Goal: Task Accomplishment & Management: Manage account settings

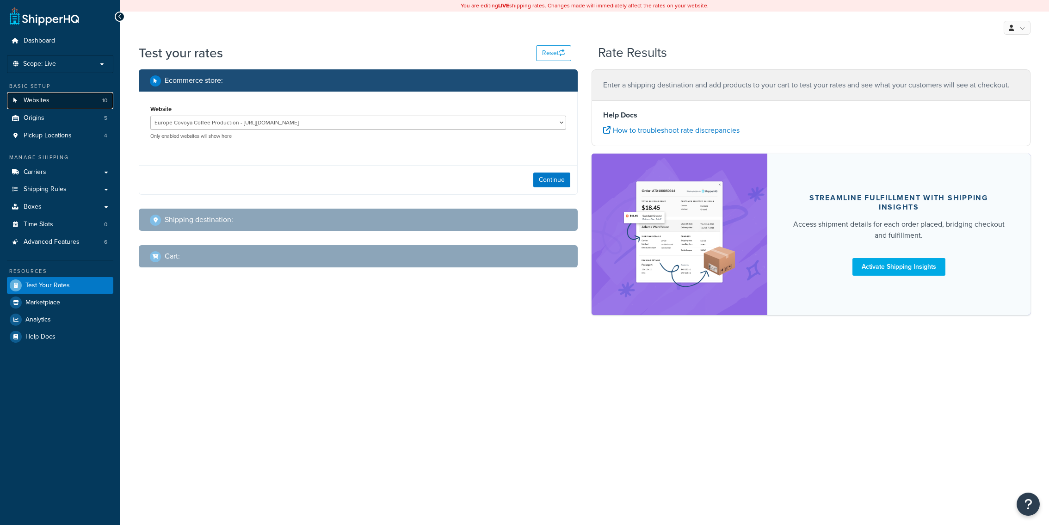
click at [61, 98] on link "Websites 10" at bounding box center [60, 100] width 106 height 17
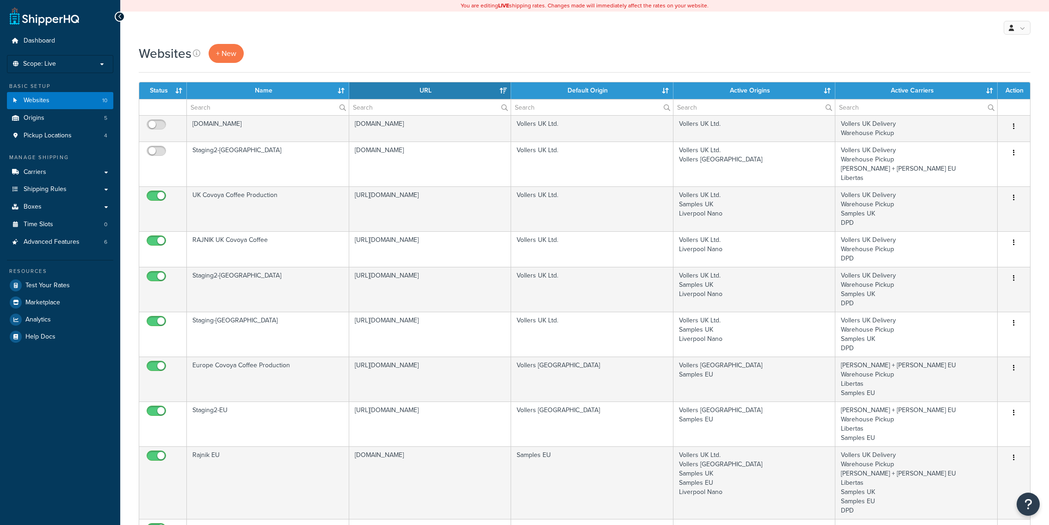
select select "15"
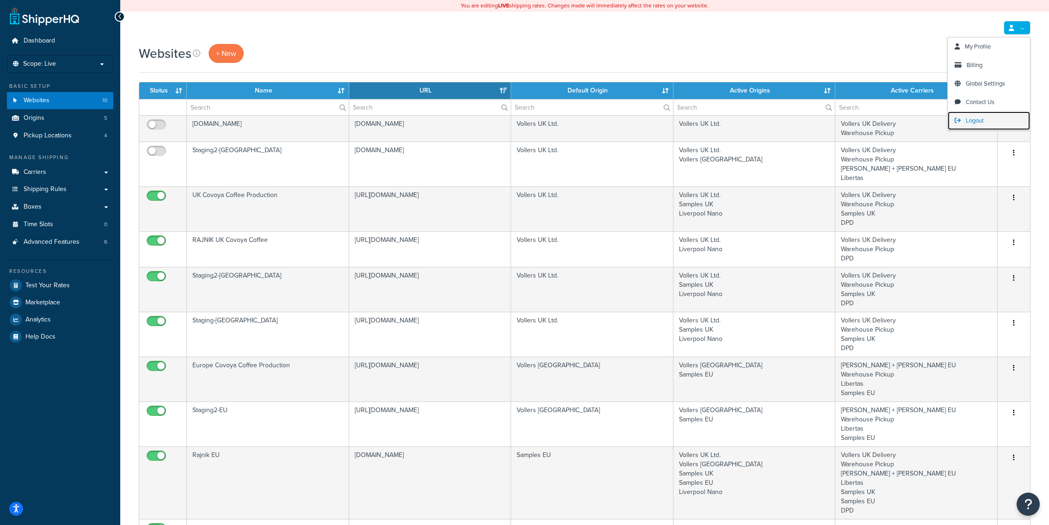
click at [977, 117] on span "Logout" at bounding box center [975, 120] width 18 height 9
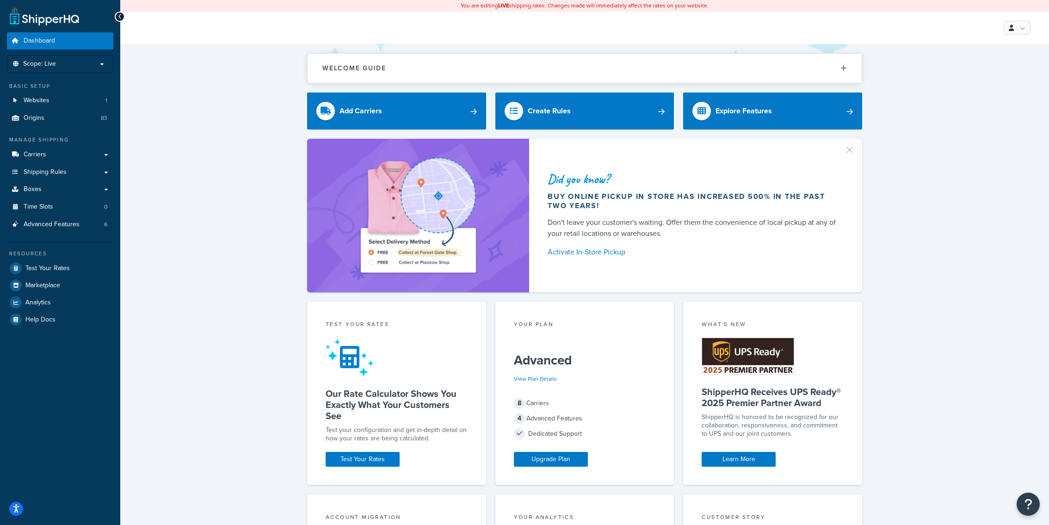
scroll to position [3, 0]
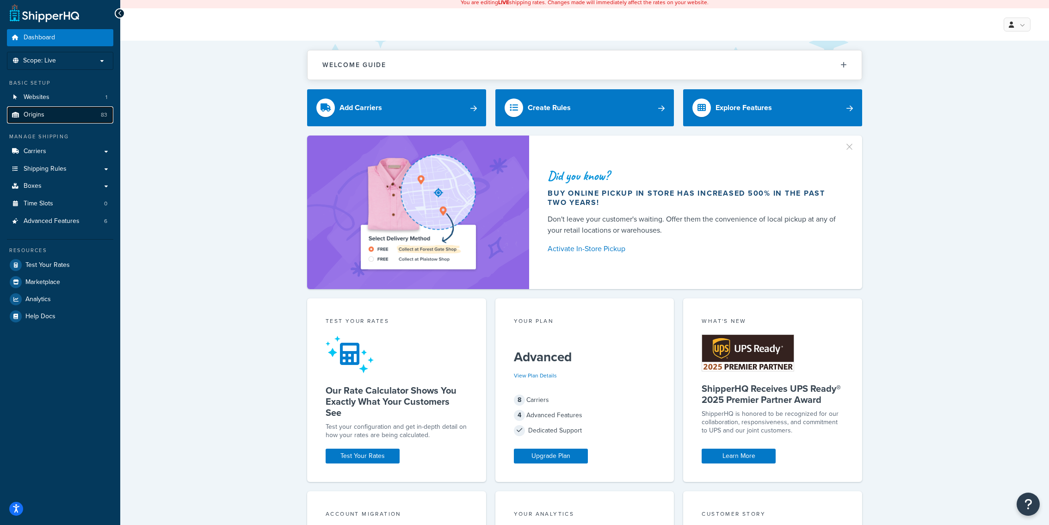
click at [97, 119] on link "Origins 83" at bounding box center [60, 114] width 106 height 17
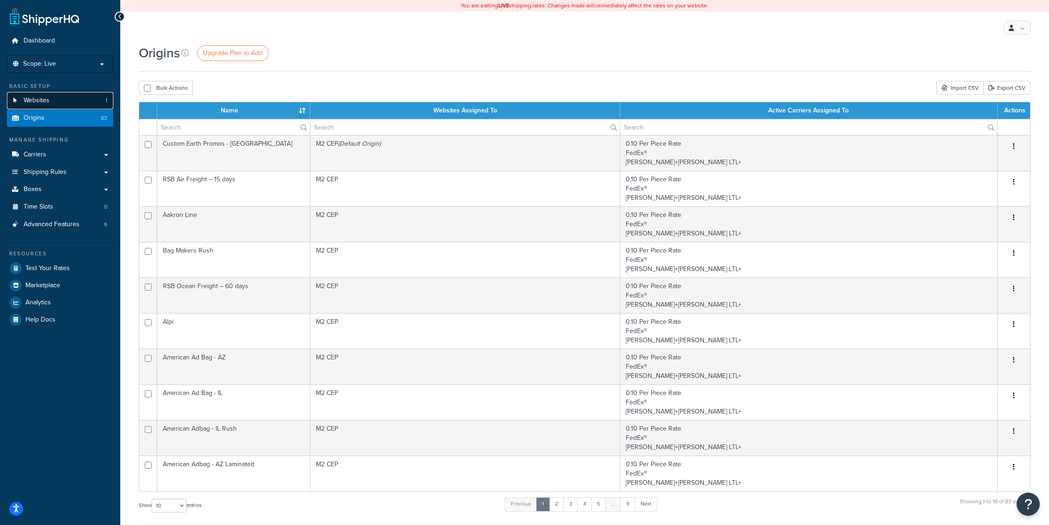
click at [111, 98] on link "Websites 1" at bounding box center [60, 100] width 106 height 17
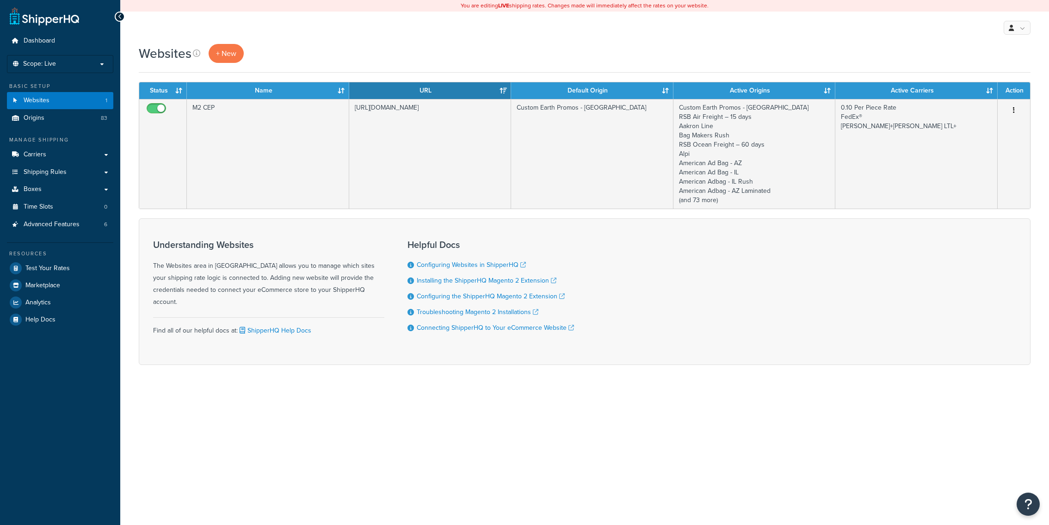
click at [401, 195] on td "[URL][DOMAIN_NAME]" at bounding box center [430, 154] width 162 height 110
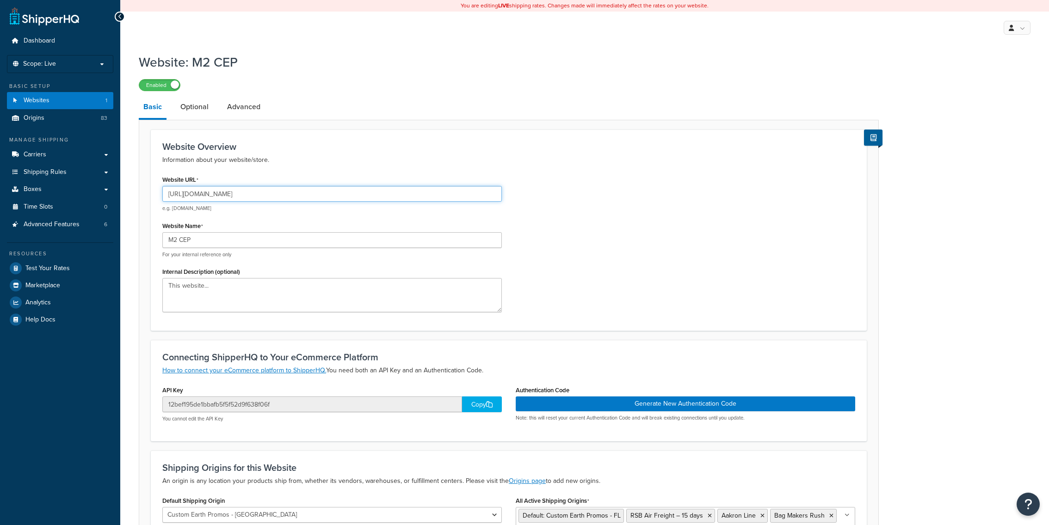
click at [232, 195] on input "[URL][DOMAIN_NAME]" at bounding box center [331, 194] width 339 height 16
